Goal: Information Seeking & Learning: Learn about a topic

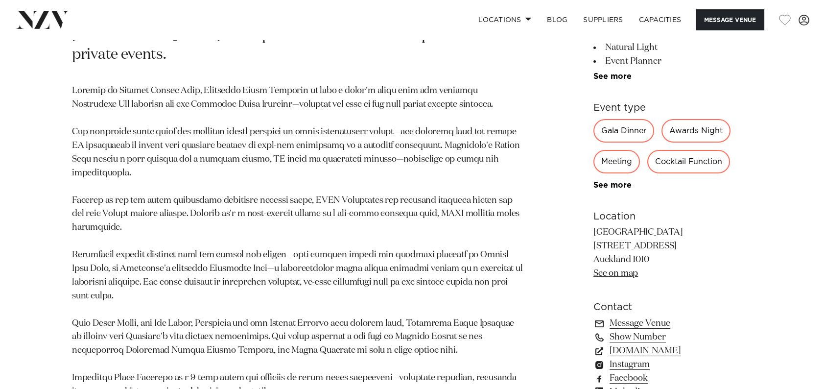
scroll to position [539, 0]
click at [610, 160] on div "Meeting" at bounding box center [617, 161] width 47 height 24
click at [607, 181] on link "See more" at bounding box center [632, 184] width 76 height 8
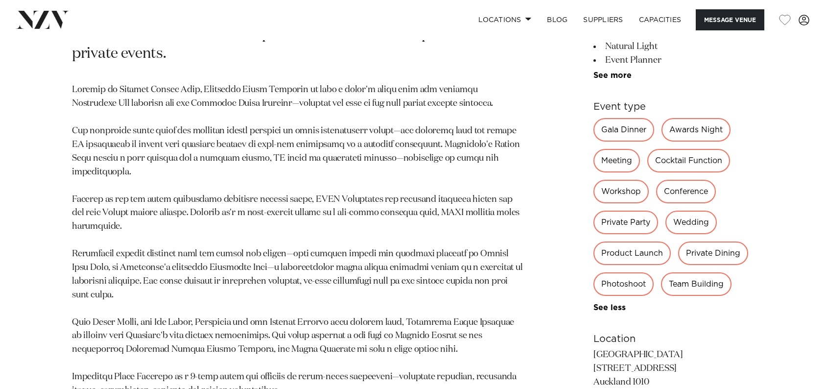
click at [614, 162] on div "Meeting" at bounding box center [617, 161] width 47 height 24
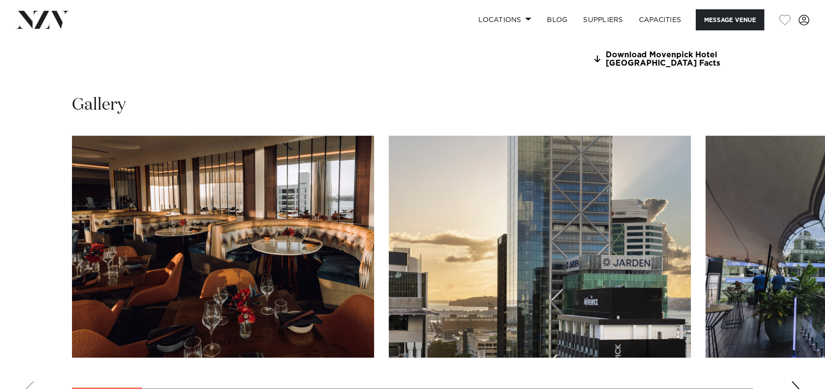
scroll to position [1078, 0]
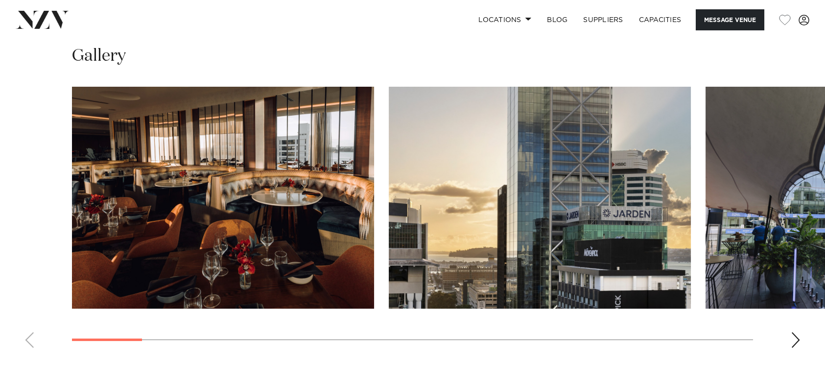
click at [794, 337] on div "Next slide" at bounding box center [796, 340] width 10 height 16
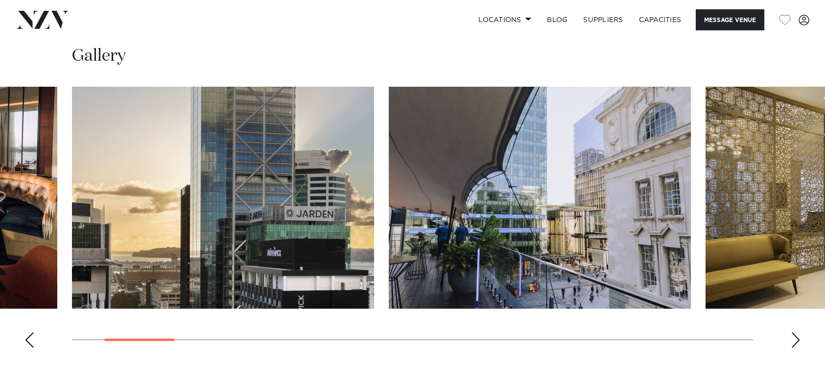
click at [794, 337] on div "Next slide" at bounding box center [796, 340] width 10 height 16
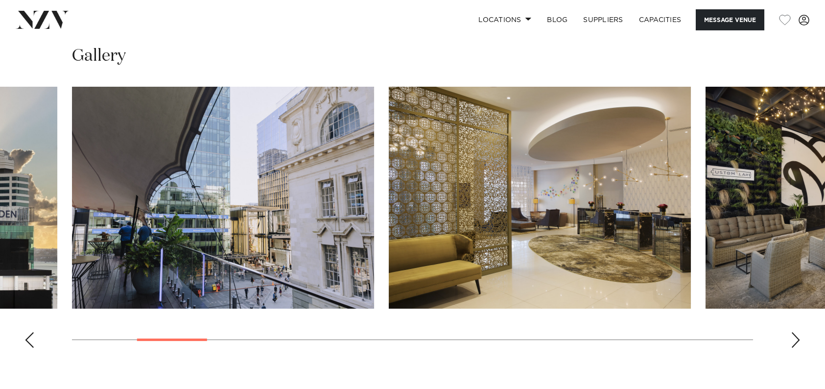
click at [794, 337] on div "Next slide" at bounding box center [796, 340] width 10 height 16
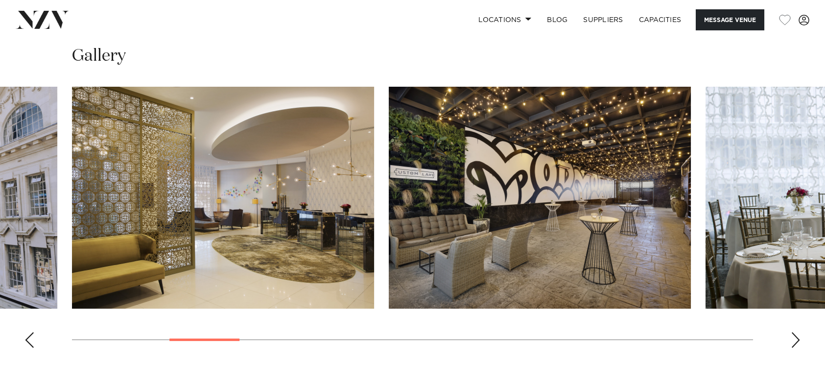
click at [794, 337] on div "Next slide" at bounding box center [796, 340] width 10 height 16
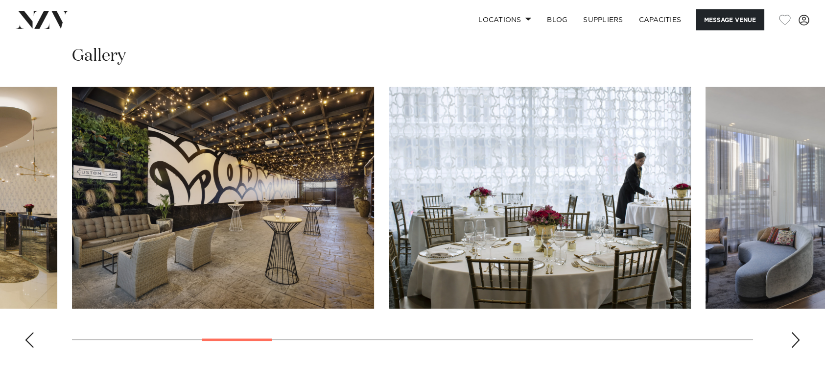
click at [794, 337] on div "Next slide" at bounding box center [796, 340] width 10 height 16
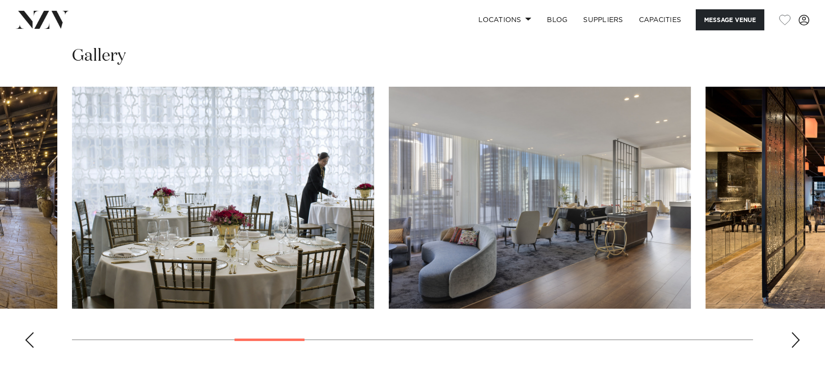
click at [794, 337] on div "Next slide" at bounding box center [796, 340] width 10 height 16
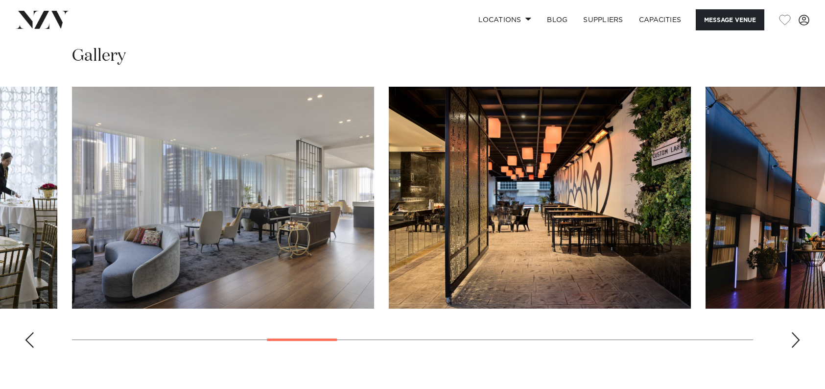
click at [794, 337] on div "Next slide" at bounding box center [796, 340] width 10 height 16
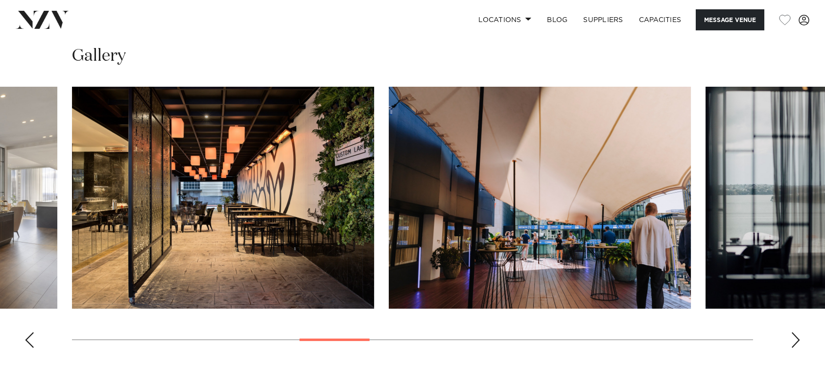
click at [794, 337] on div "Next slide" at bounding box center [796, 340] width 10 height 16
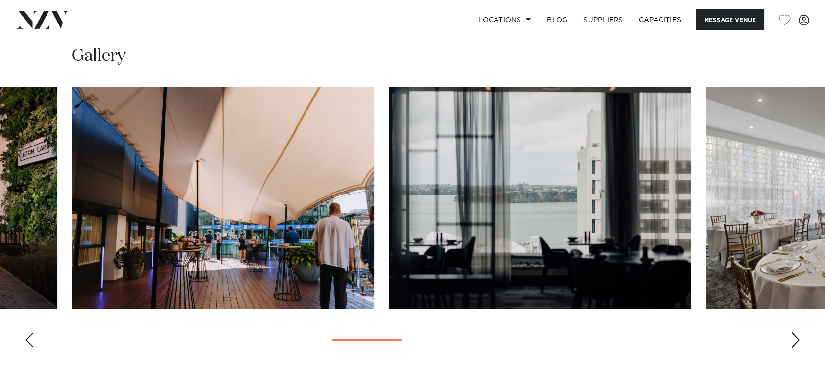
click at [794, 337] on div "Next slide" at bounding box center [796, 340] width 10 height 16
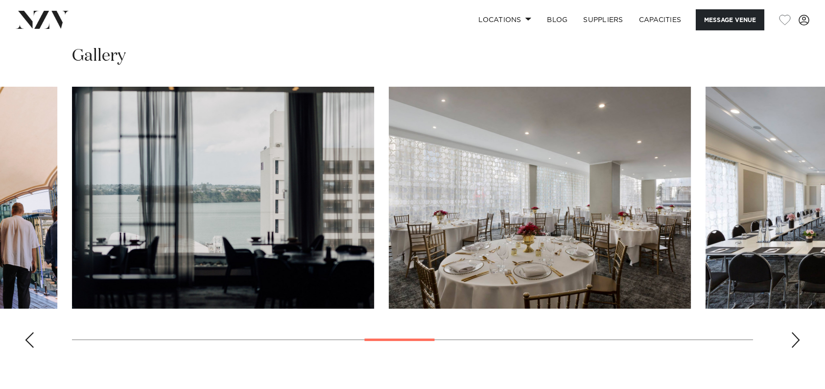
click at [794, 337] on div "Next slide" at bounding box center [796, 340] width 10 height 16
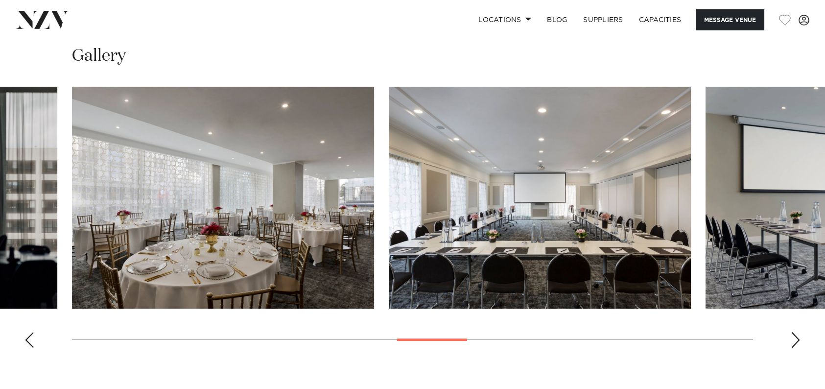
click at [794, 337] on div "Next slide" at bounding box center [796, 340] width 10 height 16
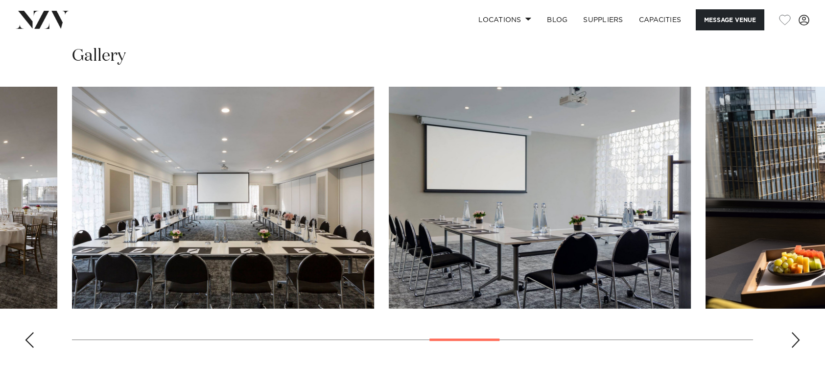
click at [794, 337] on div "Next slide" at bounding box center [796, 340] width 10 height 16
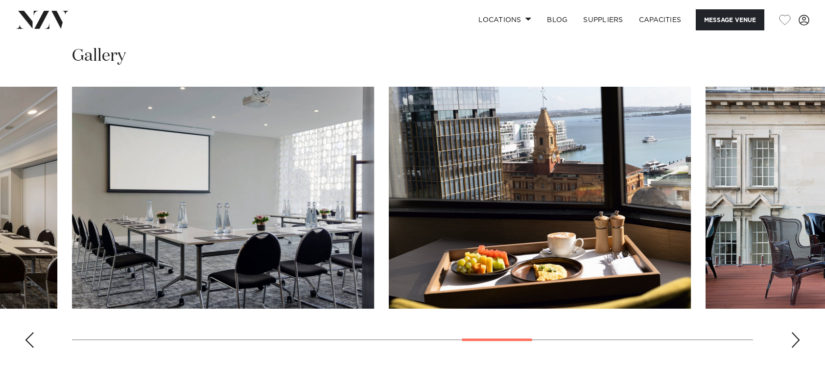
click at [794, 337] on div "Next slide" at bounding box center [796, 340] width 10 height 16
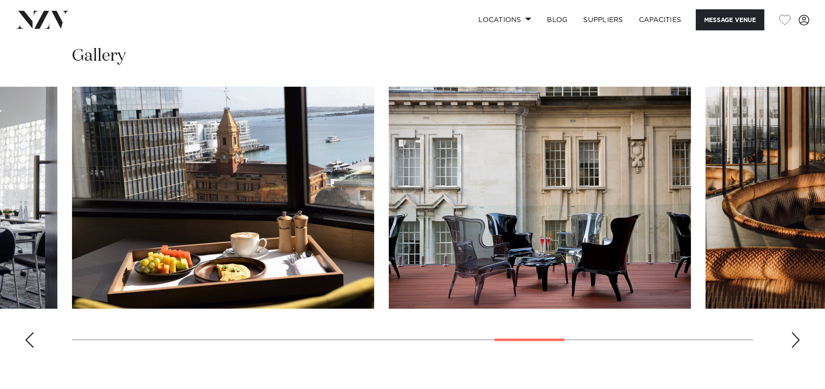
click at [794, 337] on div "Next slide" at bounding box center [796, 340] width 10 height 16
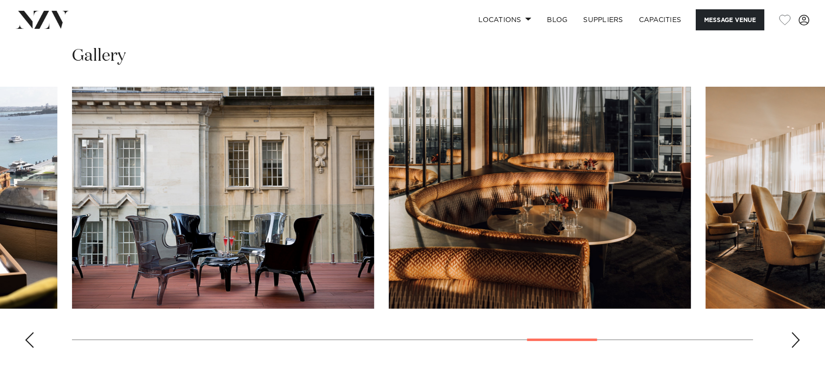
click at [794, 337] on div "Next slide" at bounding box center [796, 340] width 10 height 16
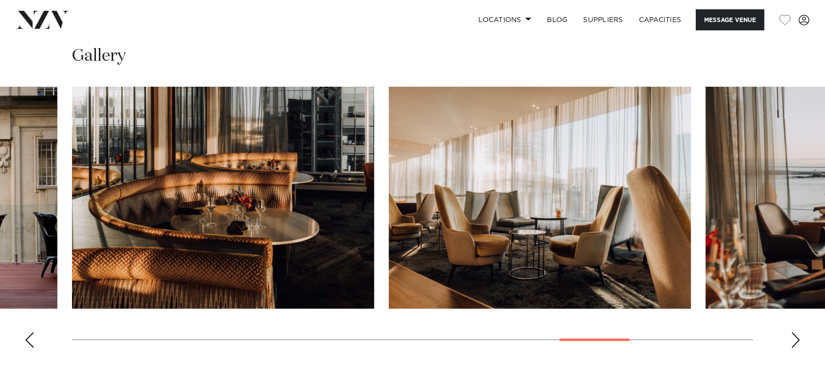
click at [793, 339] on div "Next slide" at bounding box center [796, 340] width 10 height 16
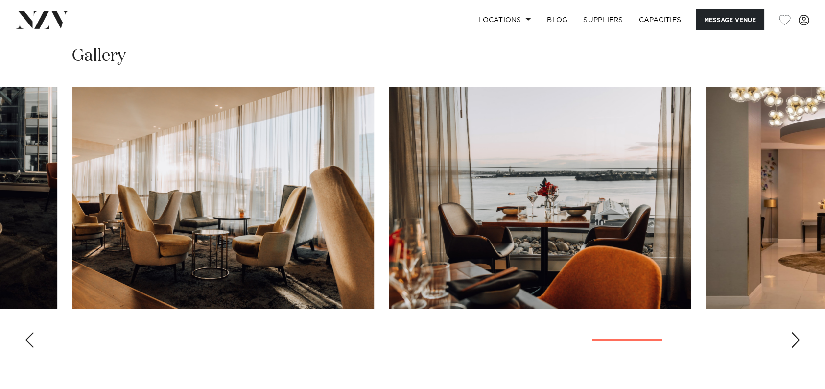
click at [793, 339] on div "Next slide" at bounding box center [796, 340] width 10 height 16
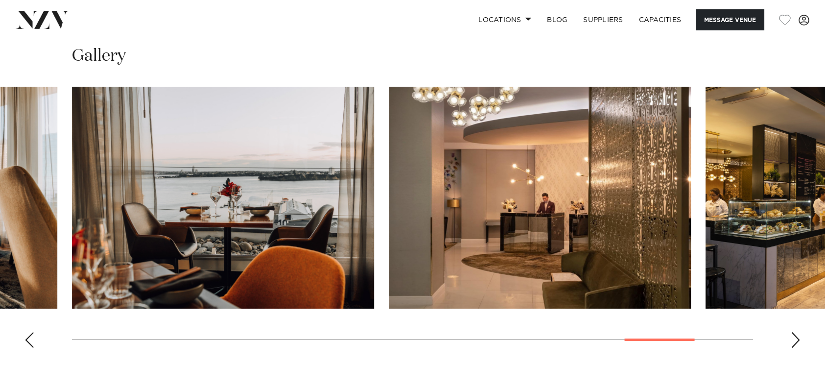
click at [791, 341] on div "Next slide" at bounding box center [796, 340] width 10 height 16
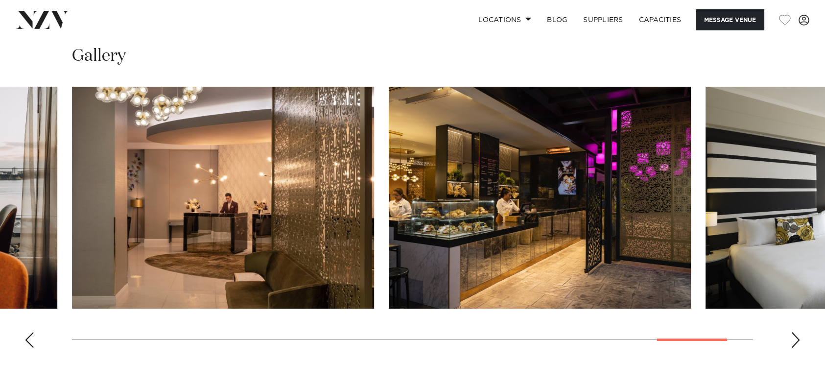
click at [791, 341] on div "Next slide" at bounding box center [796, 340] width 10 height 16
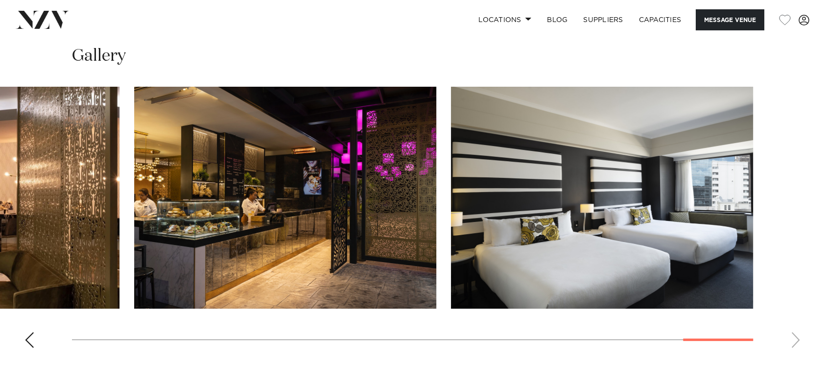
click at [791, 341] on swiper-container at bounding box center [412, 221] width 825 height 269
click at [30, 342] on div "Previous slide" at bounding box center [29, 340] width 10 height 16
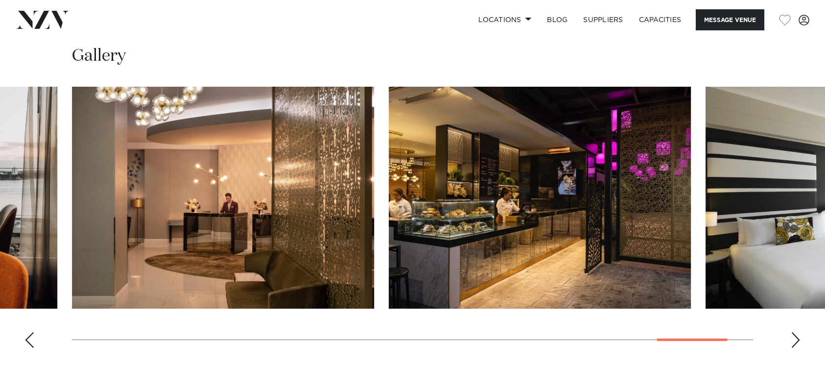
click at [23, 340] on swiper-container at bounding box center [412, 221] width 825 height 269
click at [34, 340] on swiper-container at bounding box center [412, 221] width 825 height 269
click at [29, 343] on div "Previous slide" at bounding box center [29, 340] width 10 height 16
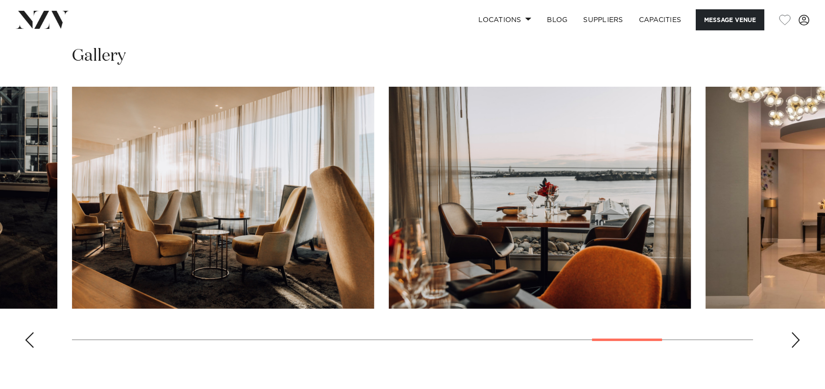
click at [29, 343] on div "Previous slide" at bounding box center [29, 340] width 10 height 16
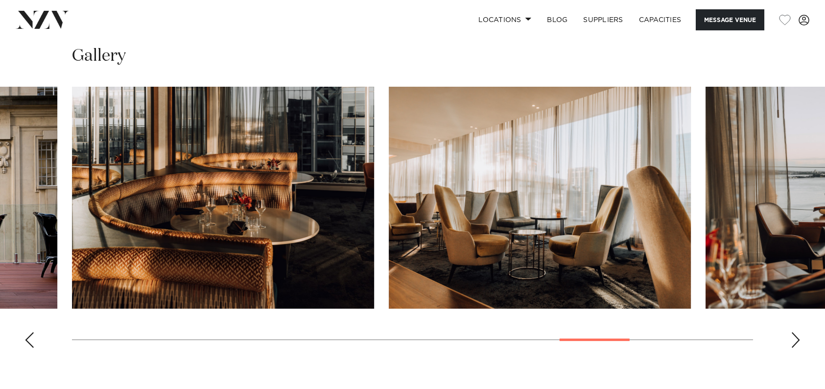
click at [29, 343] on div "Previous slide" at bounding box center [29, 340] width 10 height 16
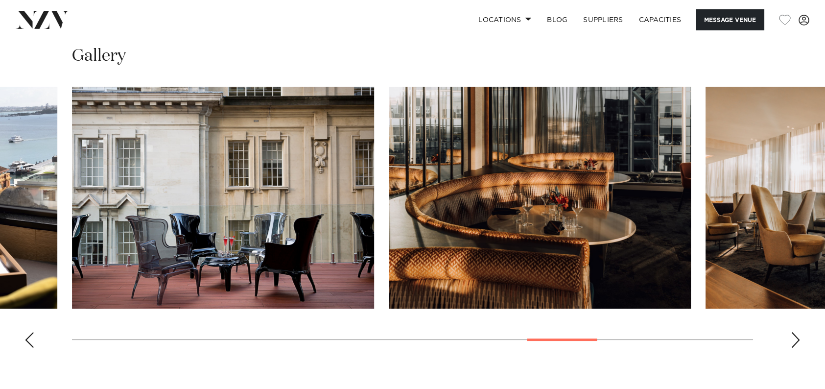
click at [29, 343] on div "Previous slide" at bounding box center [29, 340] width 10 height 16
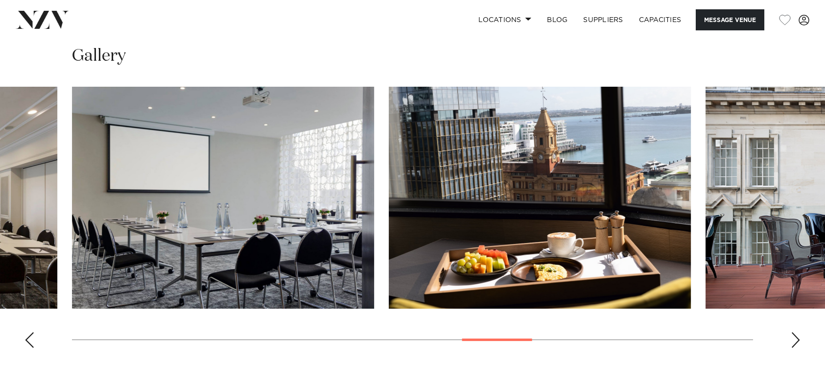
click at [29, 343] on div "Previous slide" at bounding box center [29, 340] width 10 height 16
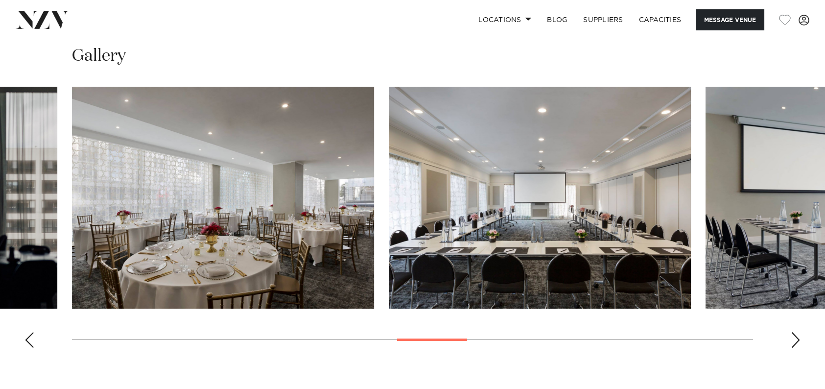
click at [29, 343] on div "Previous slide" at bounding box center [29, 340] width 10 height 16
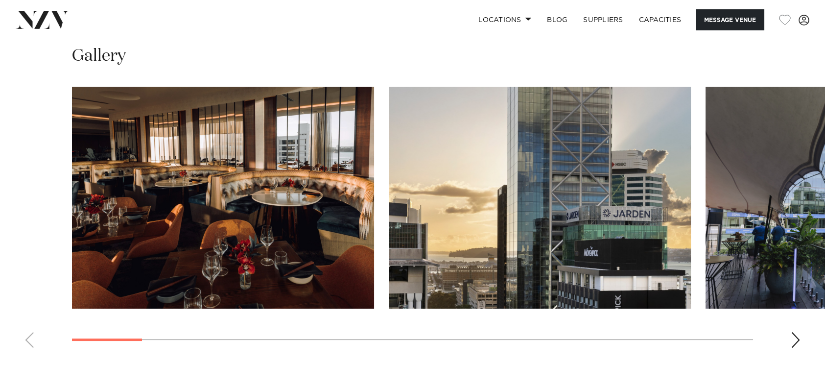
click at [46, 344] on swiper-container at bounding box center [412, 221] width 825 height 269
click at [793, 339] on div "Next slide" at bounding box center [796, 340] width 10 height 16
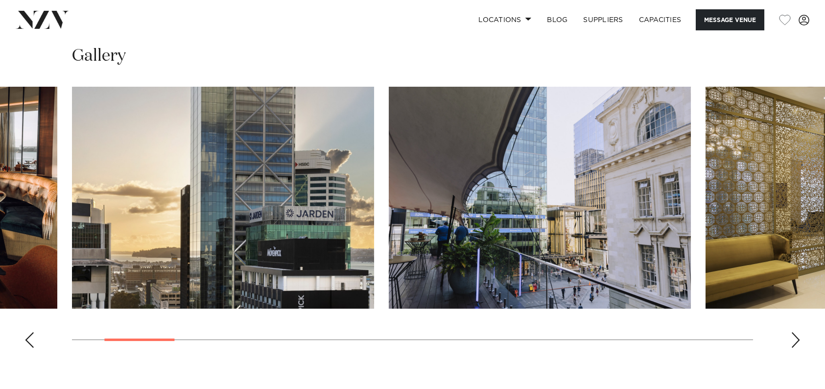
click at [793, 339] on div "Next slide" at bounding box center [796, 340] width 10 height 16
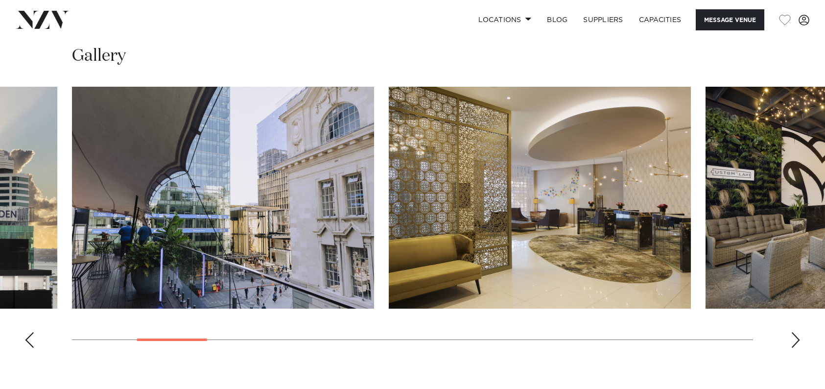
click at [793, 339] on div "Next slide" at bounding box center [796, 340] width 10 height 16
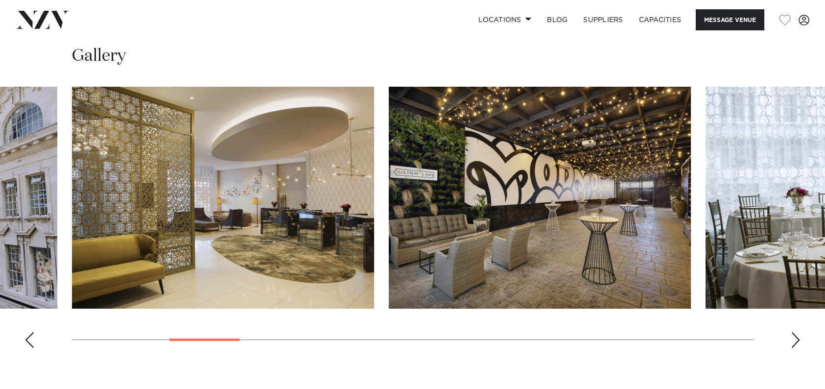
click at [793, 339] on div "Next slide" at bounding box center [796, 340] width 10 height 16
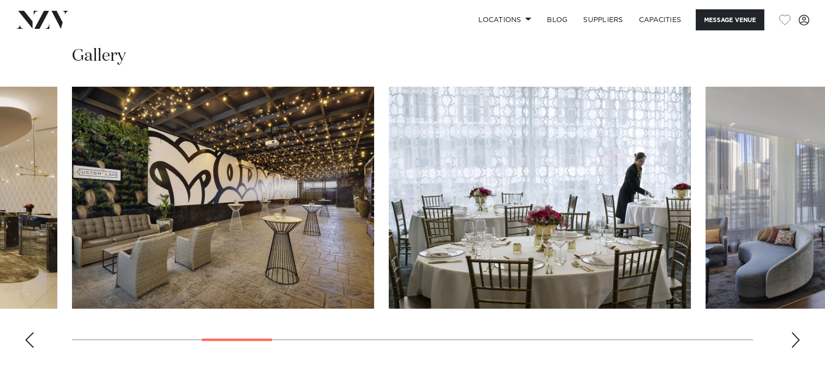
click at [793, 339] on div "Next slide" at bounding box center [796, 340] width 10 height 16
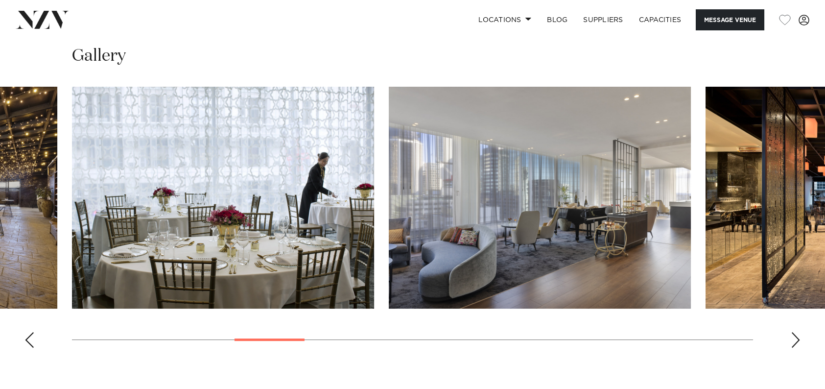
click at [793, 344] on div "Next slide" at bounding box center [796, 340] width 10 height 16
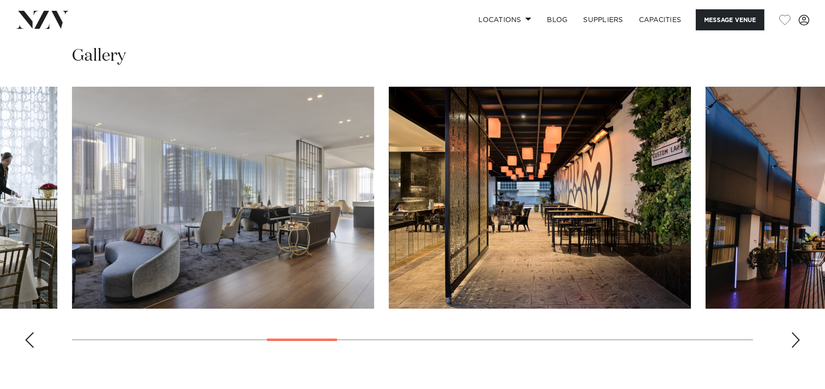
click at [789, 338] on swiper-container at bounding box center [412, 221] width 825 height 269
click at [797, 344] on div "Next slide" at bounding box center [796, 340] width 10 height 16
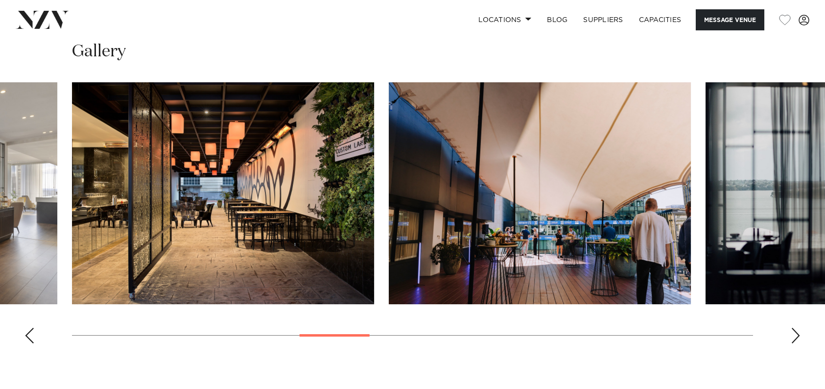
scroll to position [1127, 0]
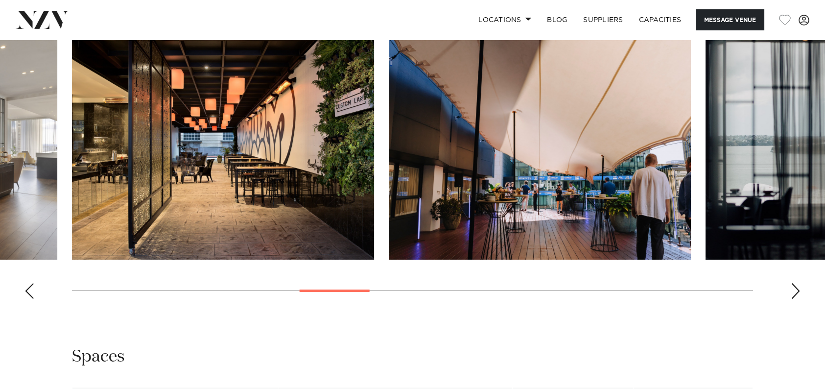
click at [799, 295] on div "Next slide" at bounding box center [796, 291] width 10 height 16
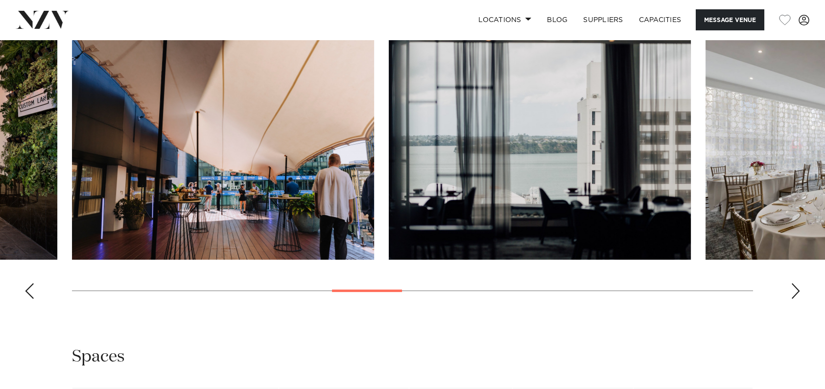
click at [796, 288] on div "Next slide" at bounding box center [796, 291] width 10 height 16
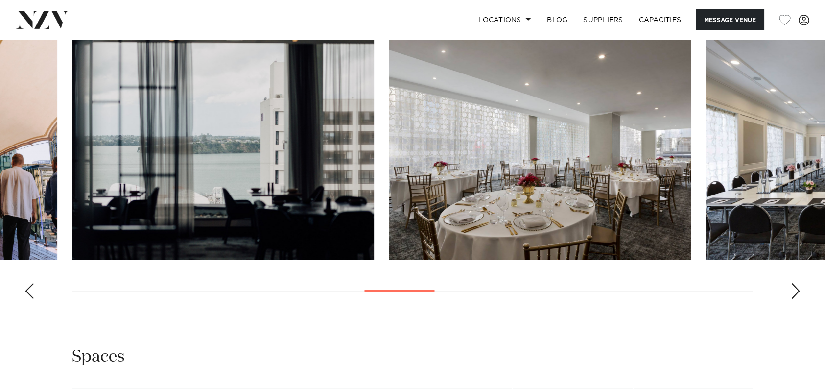
click at [796, 288] on div "Next slide" at bounding box center [796, 291] width 10 height 16
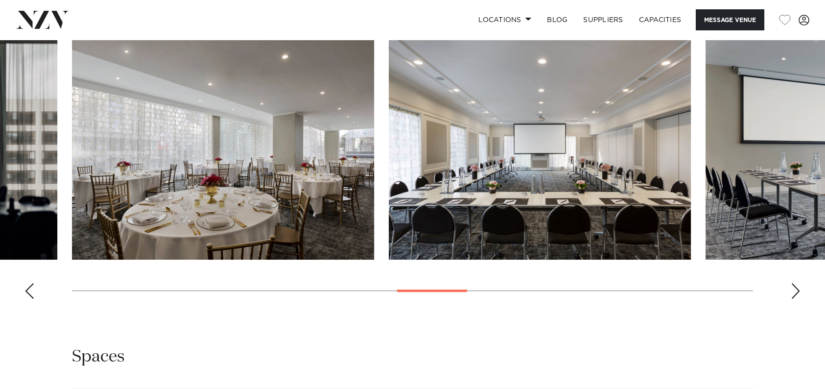
click at [792, 286] on div "Next slide" at bounding box center [796, 291] width 10 height 16
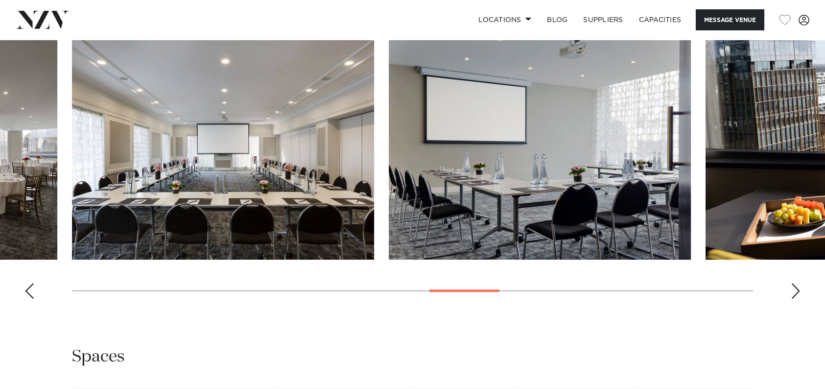
click at [792, 286] on div "Next slide" at bounding box center [796, 291] width 10 height 16
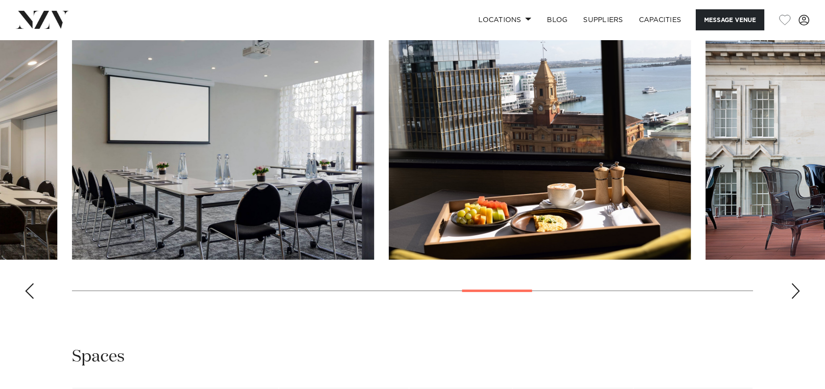
click at [792, 286] on div "Next slide" at bounding box center [796, 291] width 10 height 16
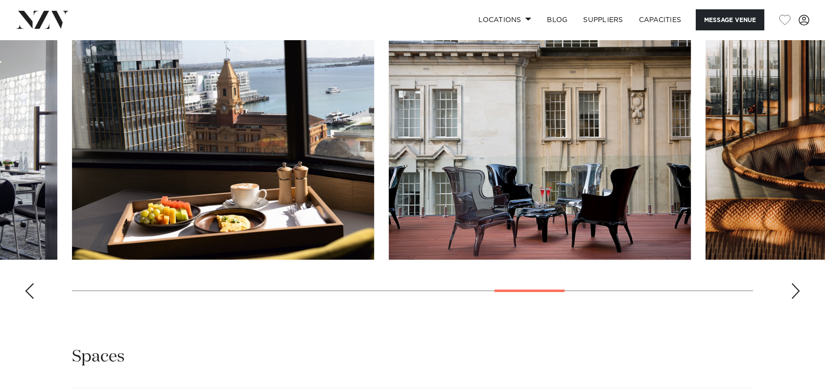
click at [792, 286] on div "Next slide" at bounding box center [796, 291] width 10 height 16
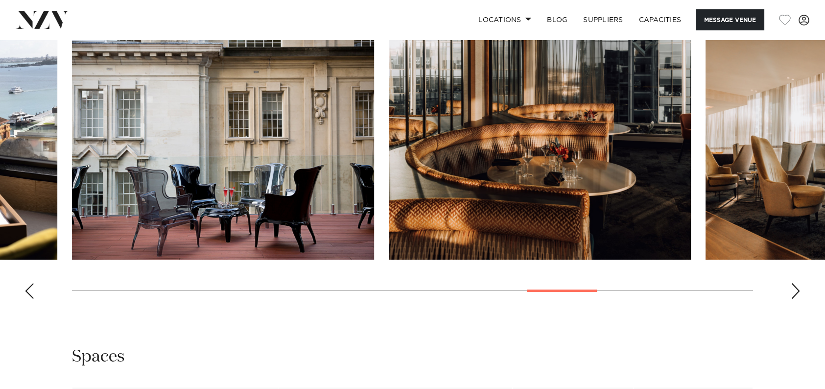
click at [792, 286] on div "Next slide" at bounding box center [796, 291] width 10 height 16
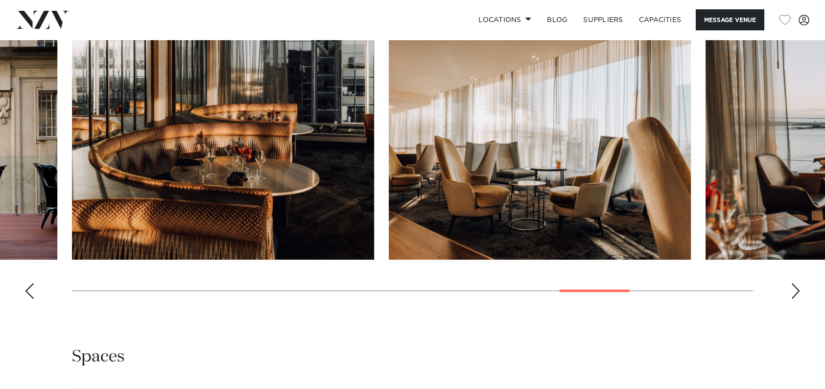
click at [800, 287] on div "Next slide" at bounding box center [796, 291] width 10 height 16
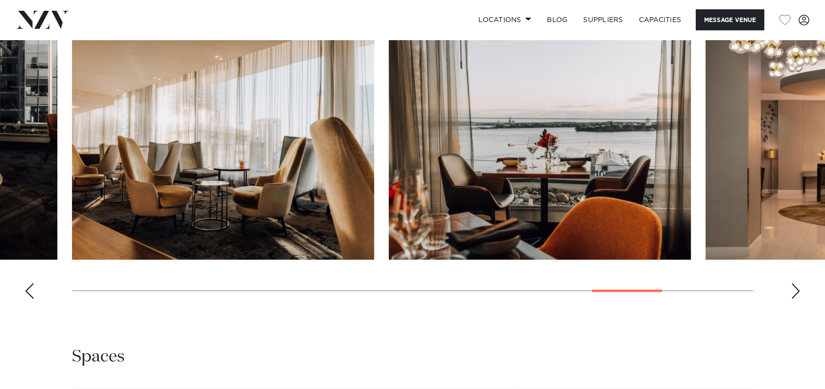
click at [795, 289] on div "Next slide" at bounding box center [796, 291] width 10 height 16
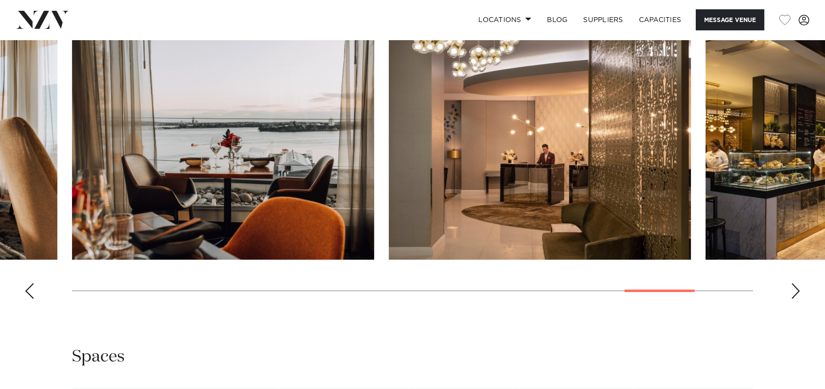
click at [795, 289] on div "Next slide" at bounding box center [796, 291] width 10 height 16
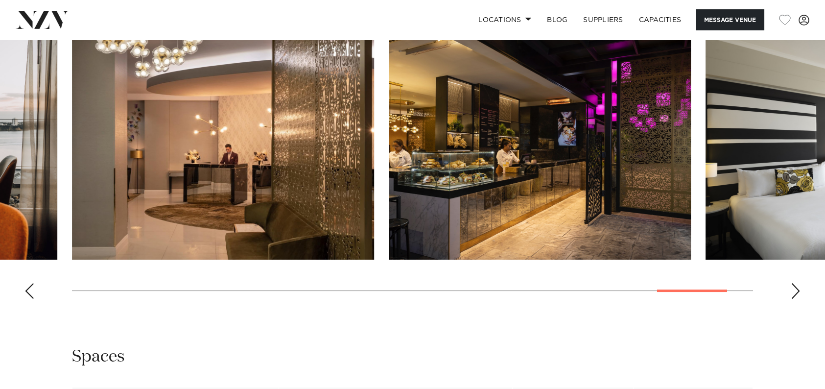
click at [790, 292] on swiper-container at bounding box center [412, 172] width 825 height 269
click at [796, 292] on div "Next slide" at bounding box center [796, 291] width 10 height 16
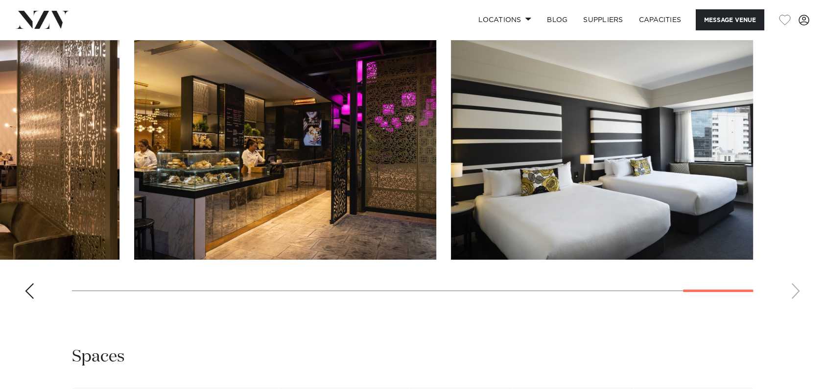
click at [27, 297] on div "Previous slide" at bounding box center [29, 291] width 10 height 16
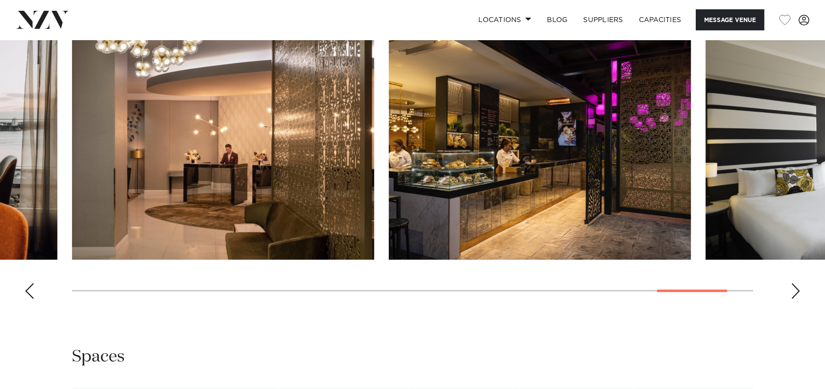
scroll to position [1323, 0]
